Goal: Task Accomplishment & Management: Manage account settings

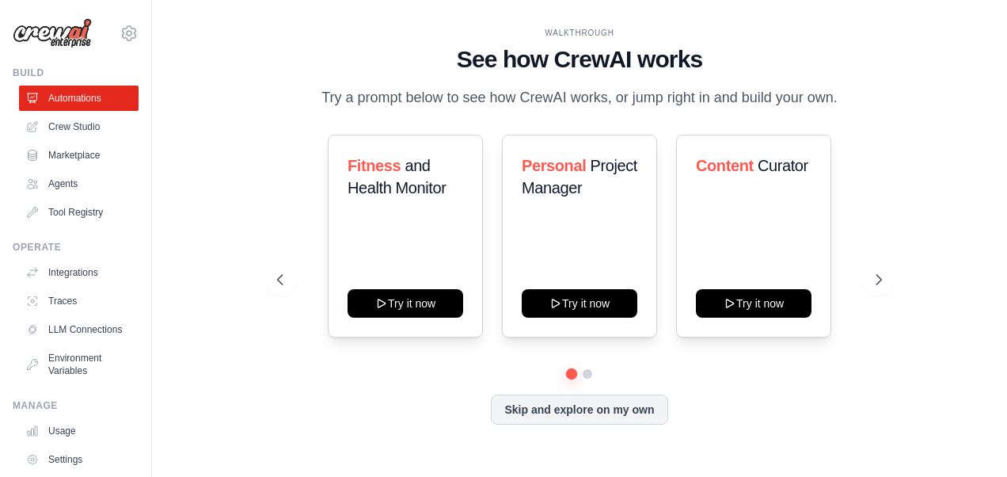
scroll to position [91, 0]
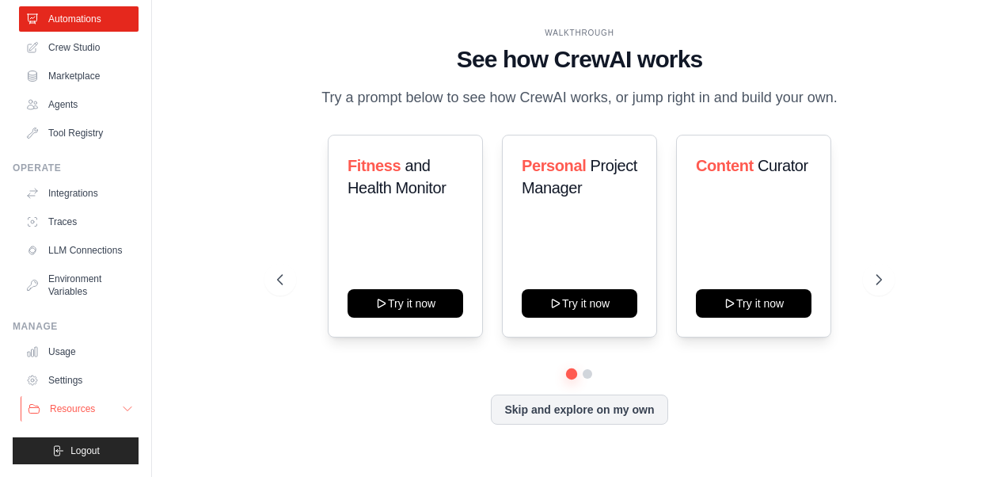
click at [84, 399] on button "Resources" at bounding box center [81, 408] width 120 height 25
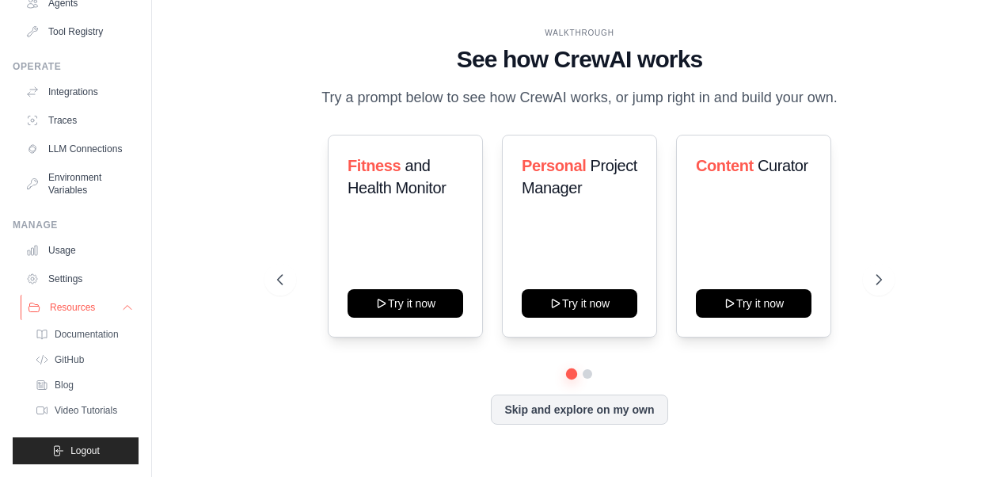
scroll to position [0, 0]
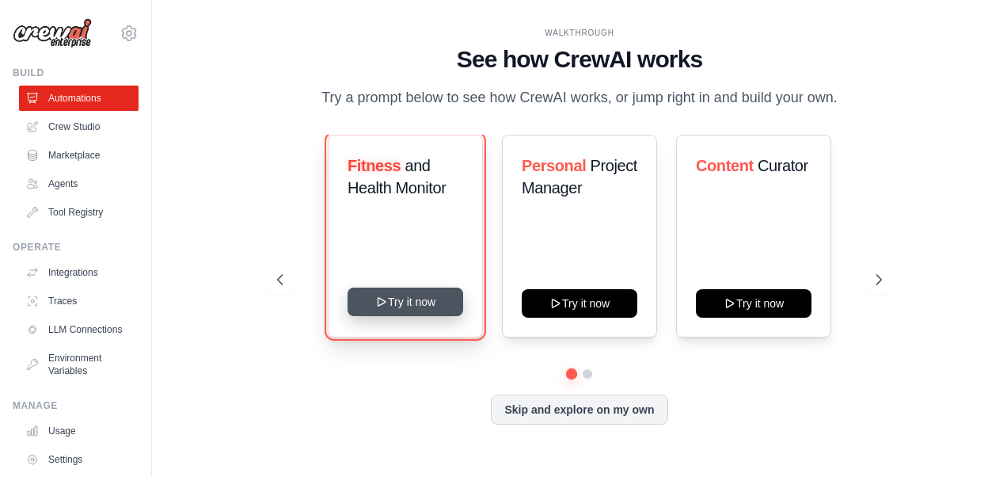
click at [447, 309] on button "Try it now" at bounding box center [406, 301] width 116 height 29
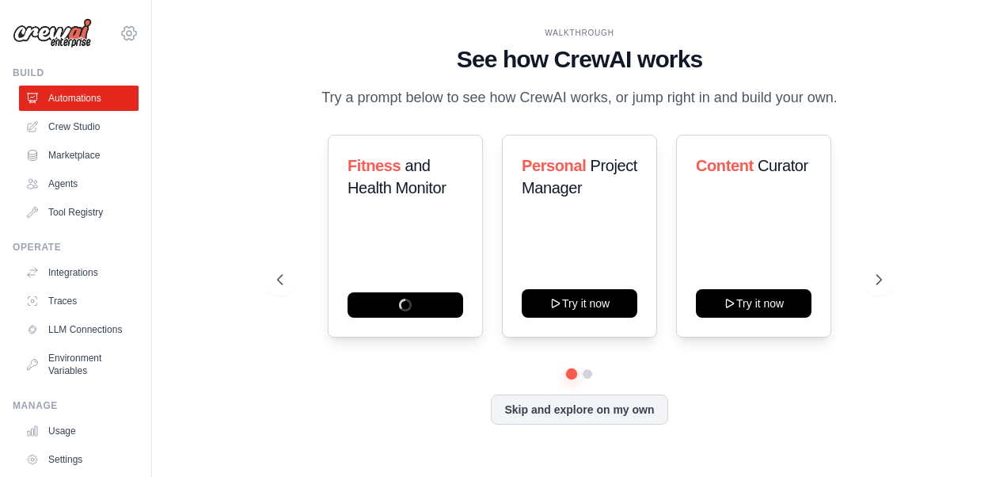
click at [120, 32] on icon at bounding box center [129, 33] width 19 height 19
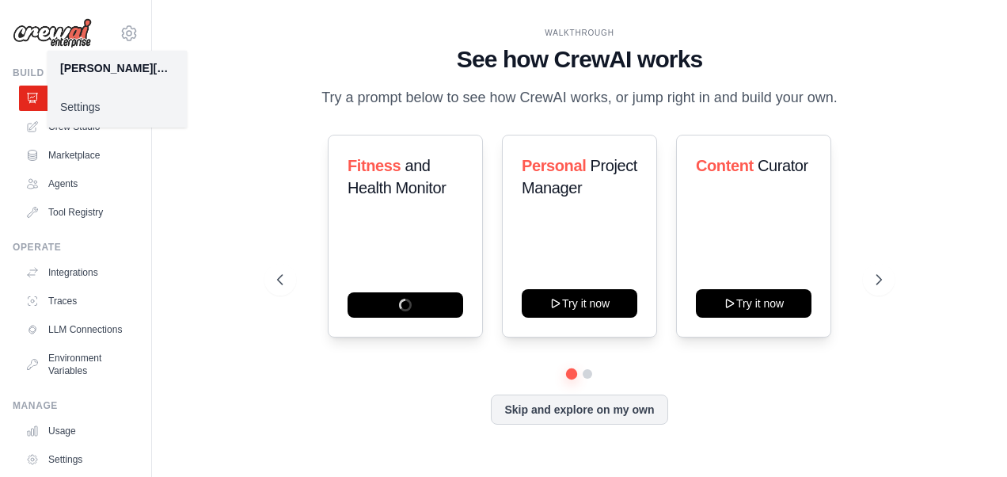
click at [111, 109] on link "Settings" at bounding box center [117, 107] width 139 height 29
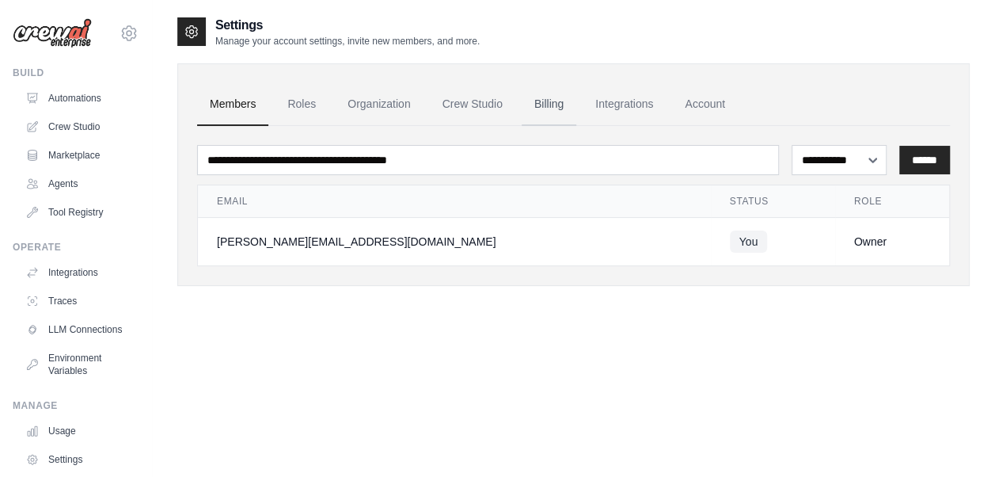
click at [545, 105] on link "Billing" at bounding box center [549, 104] width 55 height 43
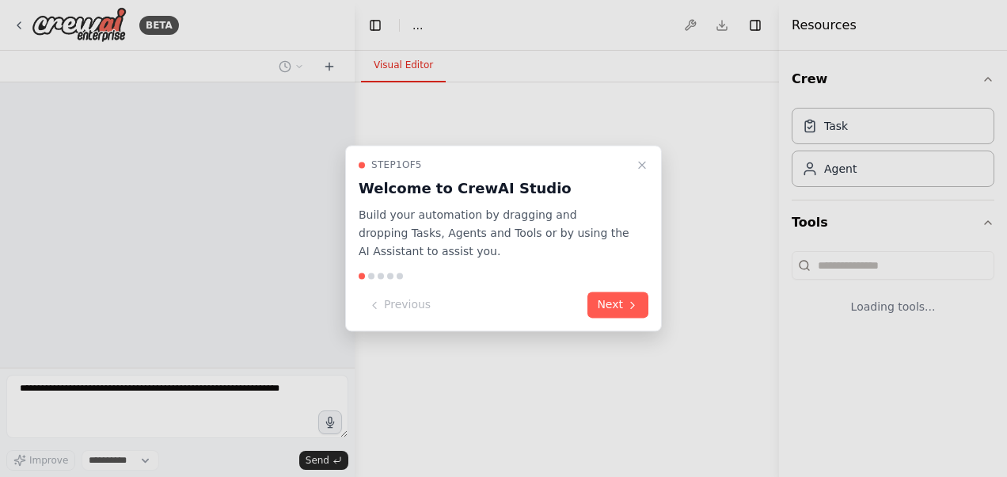
select select "****"
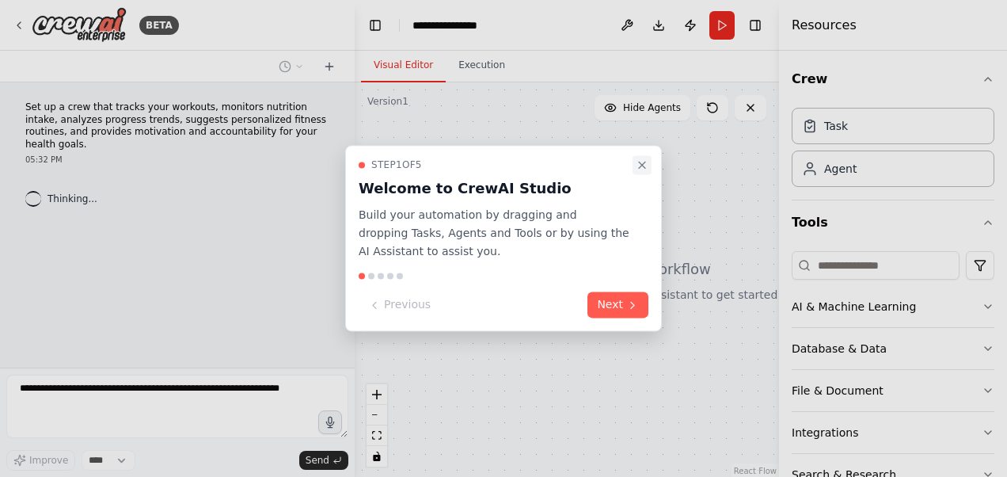
click at [648, 160] on icon "Close walkthrough" at bounding box center [642, 164] width 13 height 13
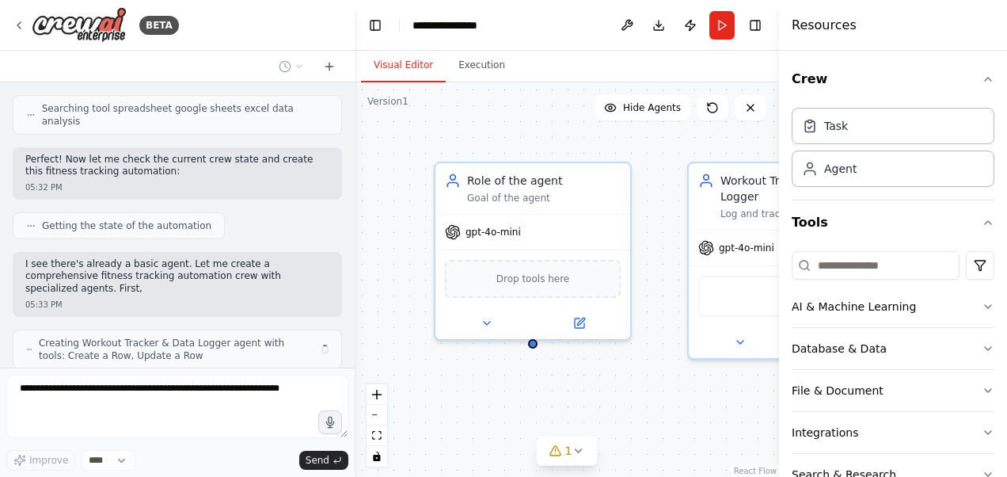
scroll to position [431, 0]
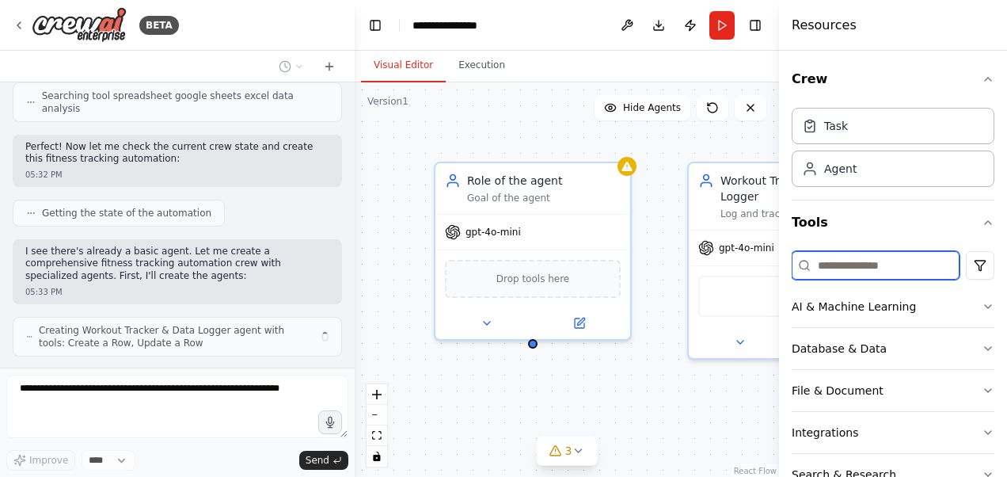
click at [852, 264] on input at bounding box center [876, 265] width 168 height 29
click at [855, 307] on div "AI & Machine Learning" at bounding box center [854, 306] width 124 height 16
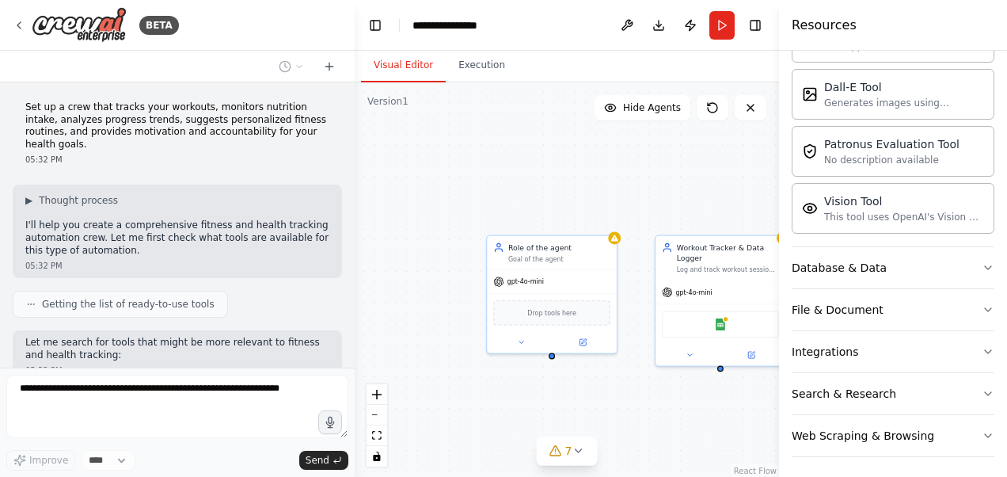
scroll to position [561, 0]
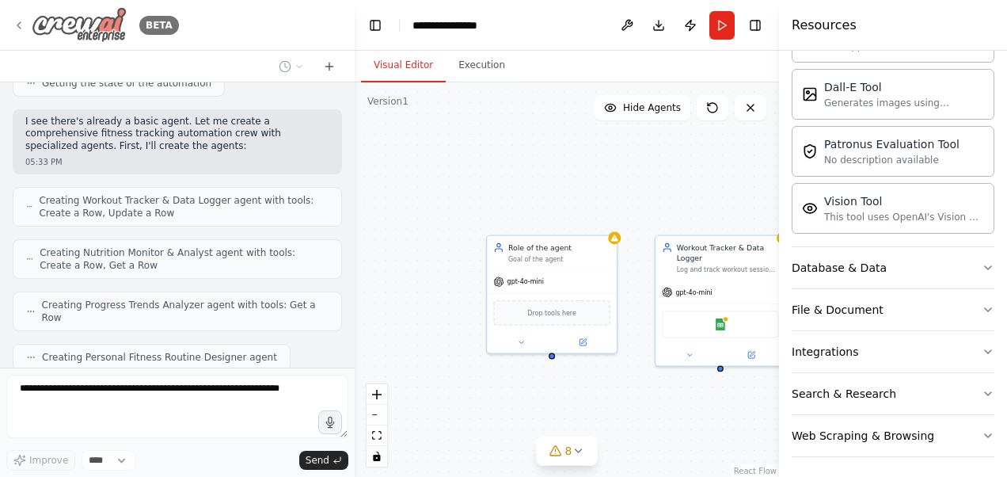
click at [52, 21] on img at bounding box center [79, 25] width 95 height 36
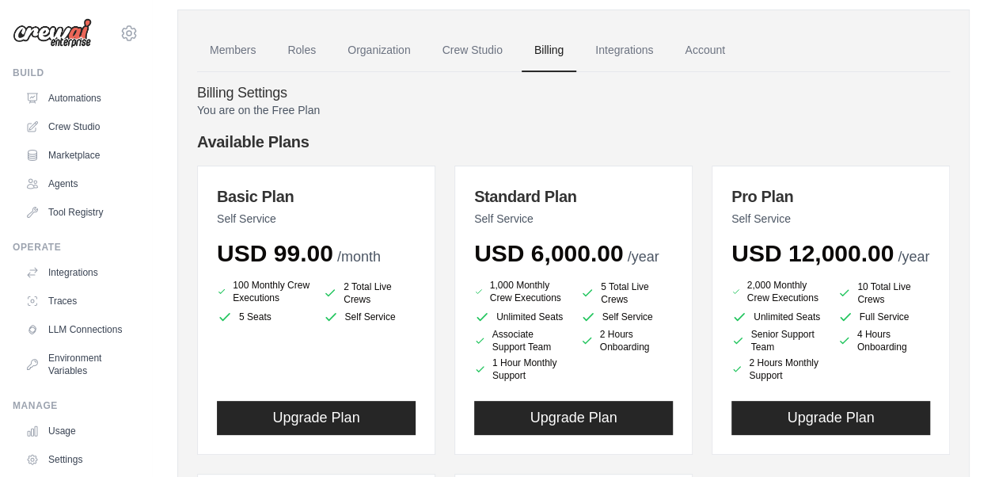
scroll to position [52, 0]
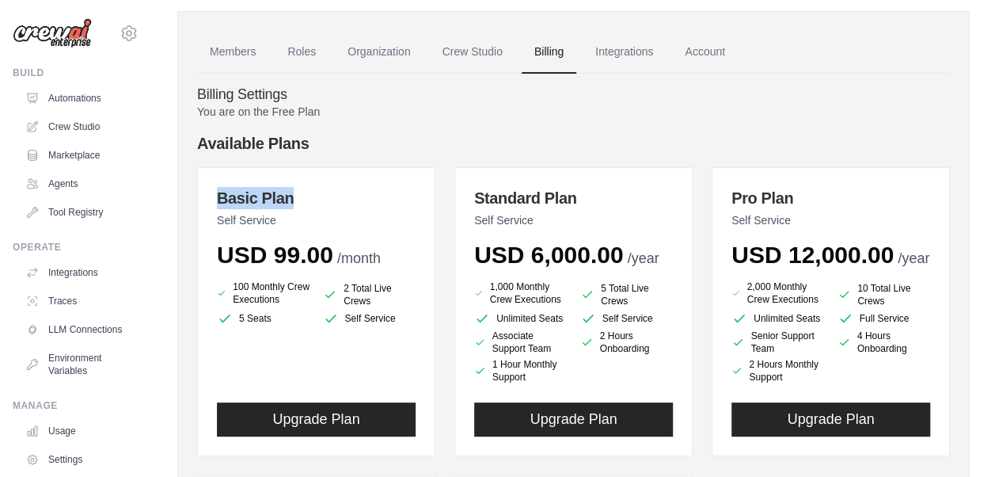
drag, startPoint x: 212, startPoint y: 188, endPoint x: 375, endPoint y: 193, distance: 163.2
click at [375, 193] on div "Basic Plan Self Service USD 99.00 /month 100 Monthly Crew Executions 2 Total Li…" at bounding box center [316, 311] width 238 height 289
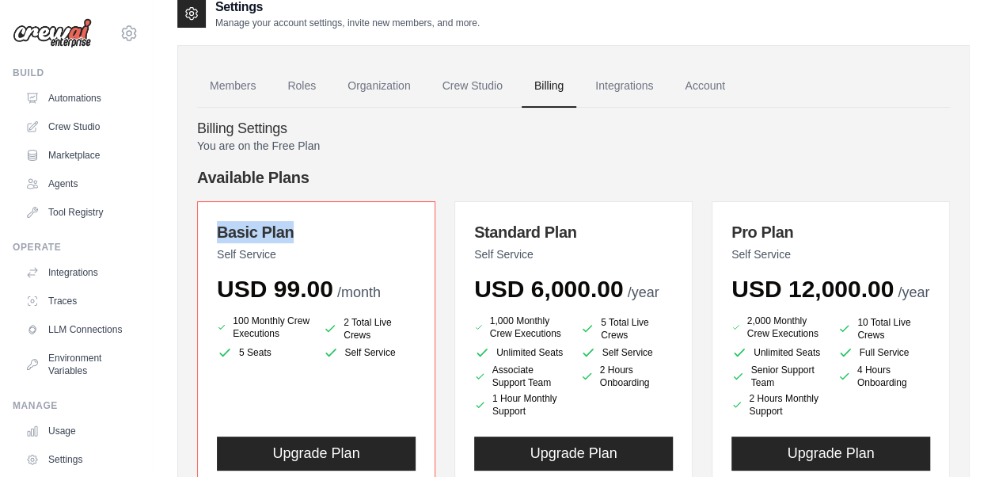
scroll to position [17, 0]
